Goal: Book appointment/travel/reservation

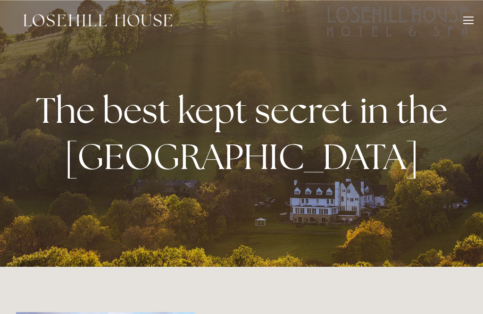
click at [471, 23] on div at bounding box center [468, 23] width 10 height 1
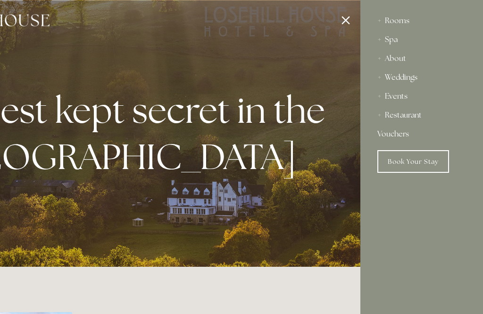
click at [399, 96] on div "Events" at bounding box center [421, 96] width 89 height 19
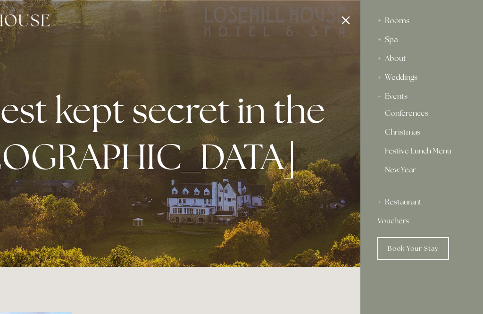
click at [407, 130] on link "Christmas" at bounding box center [422, 133] width 74 height 11
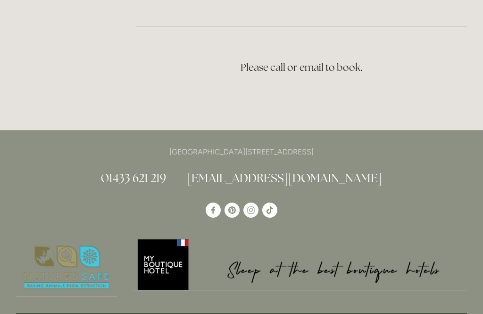
scroll to position [1849, 0]
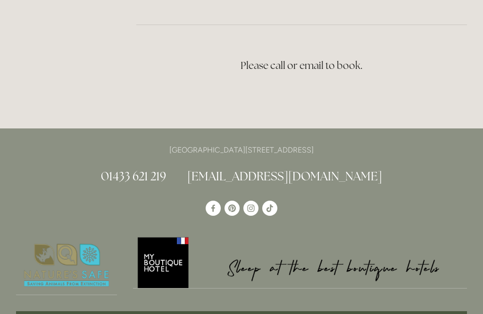
click at [316, 183] on link "[EMAIL_ADDRESS][DOMAIN_NAME]" at bounding box center [284, 175] width 195 height 15
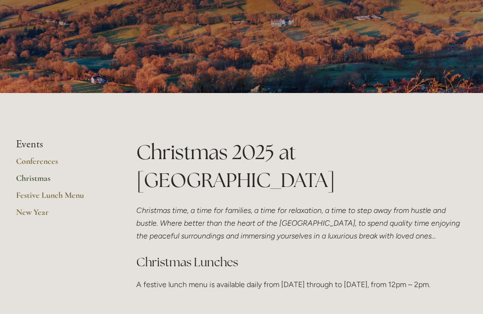
scroll to position [0, 0]
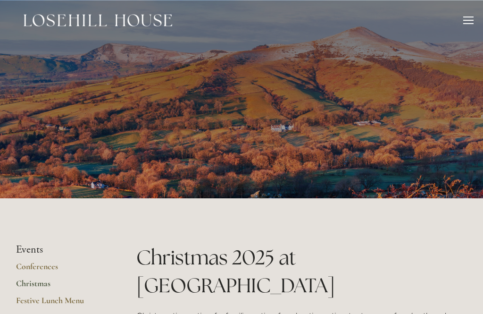
click at [472, 19] on div at bounding box center [468, 22] width 10 height 10
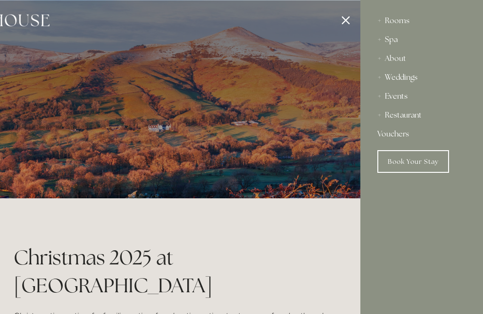
click at [391, 120] on div "Restaurant" at bounding box center [421, 115] width 89 height 19
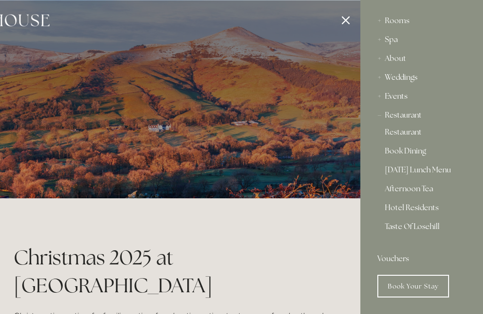
click at [449, 167] on link "[DATE] Lunch Menu" at bounding box center [422, 171] width 74 height 11
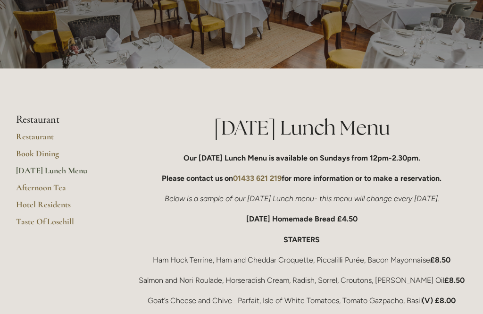
scroll to position [71, 0]
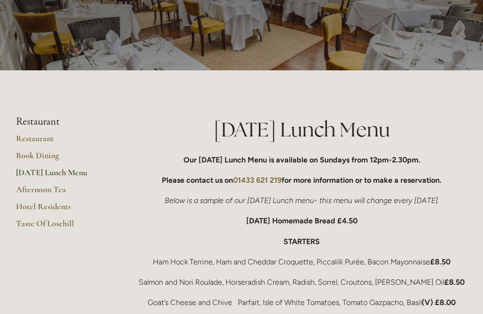
click at [33, 153] on link "Book Dining" at bounding box center [61, 158] width 90 height 17
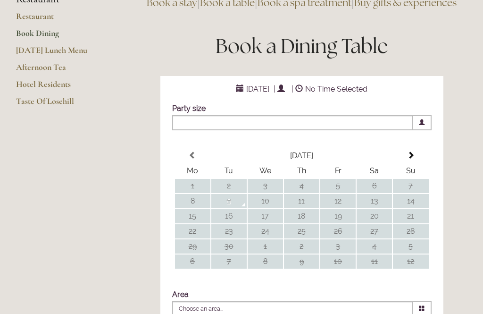
scroll to position [198, 0]
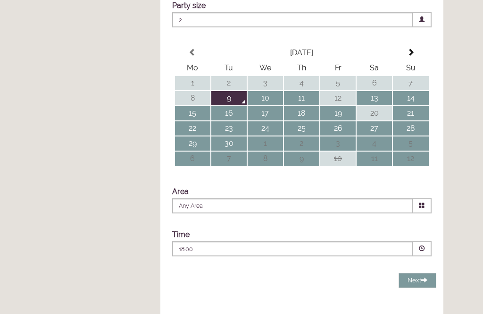
click at [410, 56] on span at bounding box center [411, 53] width 8 height 8
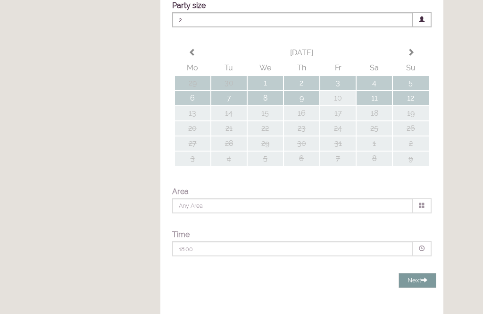
click at [408, 69] on div "Party size Adults 2 1 2 3 4 5 6 Children 0 0 1 2 3 4 5 6" at bounding box center [301, 132] width 283 height 281
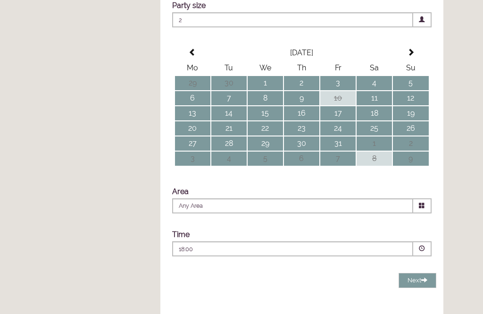
click at [407, 56] on span at bounding box center [411, 53] width 8 height 8
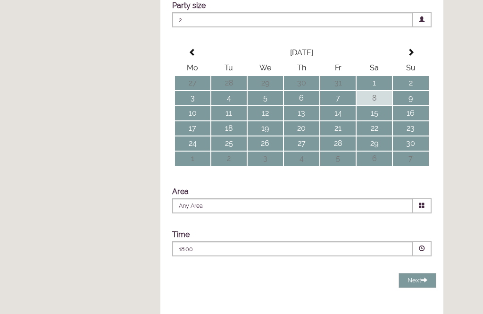
click at [409, 56] on span at bounding box center [411, 53] width 8 height 8
click at [416, 120] on td "21" at bounding box center [410, 113] width 35 height 14
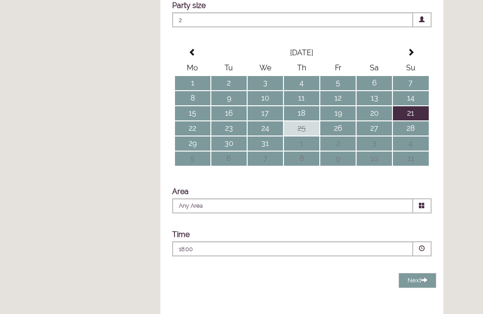
click at [419, 213] on span at bounding box center [422, 205] width 18 height 15
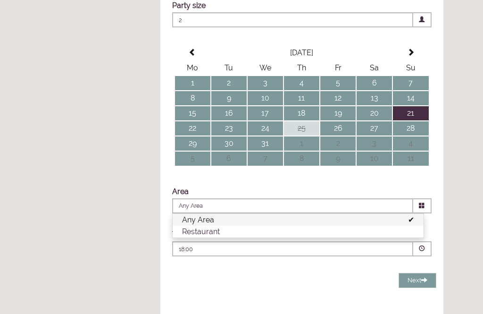
click at [409, 237] on li "Restaurant" at bounding box center [298, 231] width 251 height 12
type input "Restaurant"
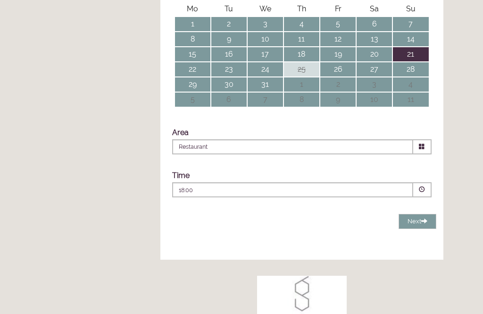
scroll to position [257, 0]
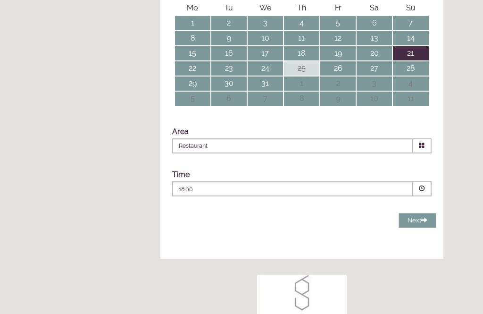
click at [424, 191] on span at bounding box center [422, 188] width 6 height 6
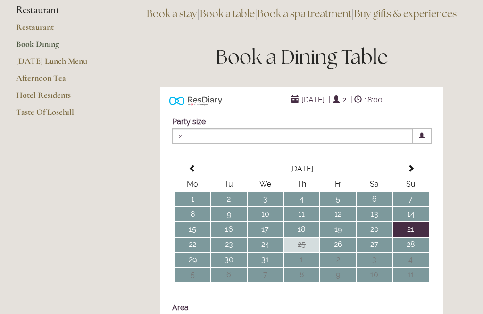
scroll to position [0, 0]
